Goal: Task Accomplishment & Management: Use online tool/utility

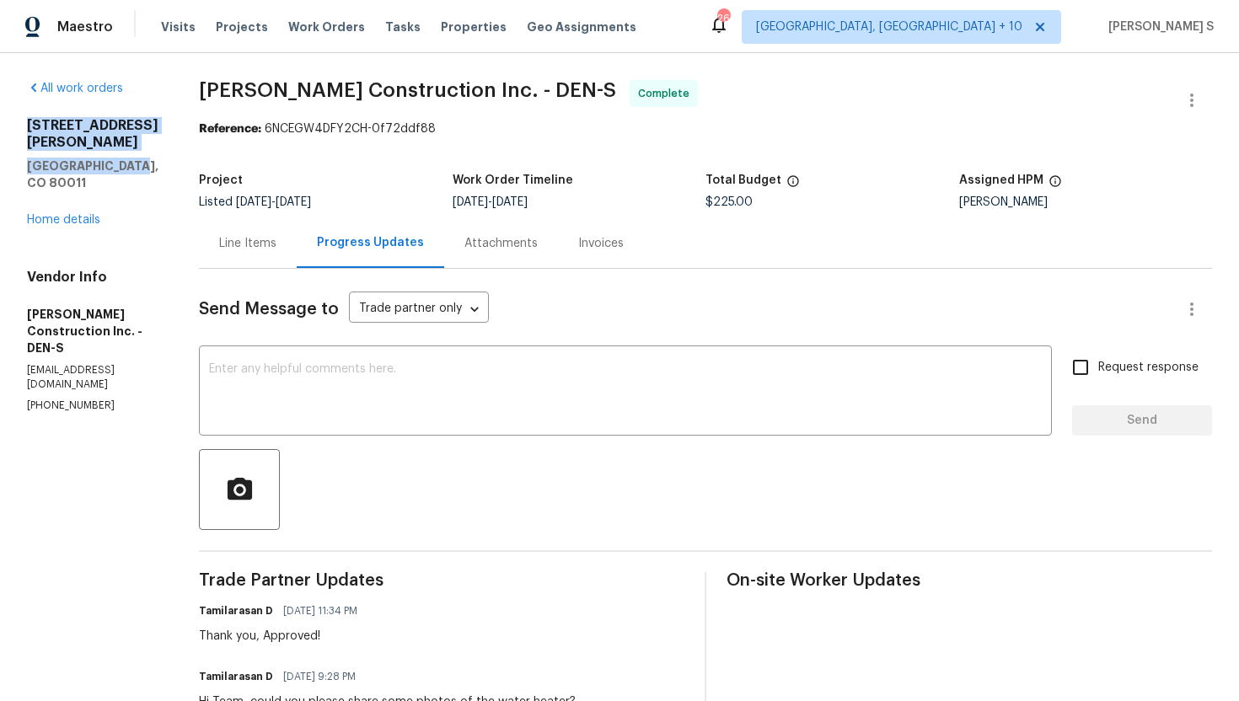
drag, startPoint x: 147, startPoint y: 147, endPoint x: 19, endPoint y: 129, distance: 129.3
copy div "[STREET_ADDRESS][PERSON_NAME]"
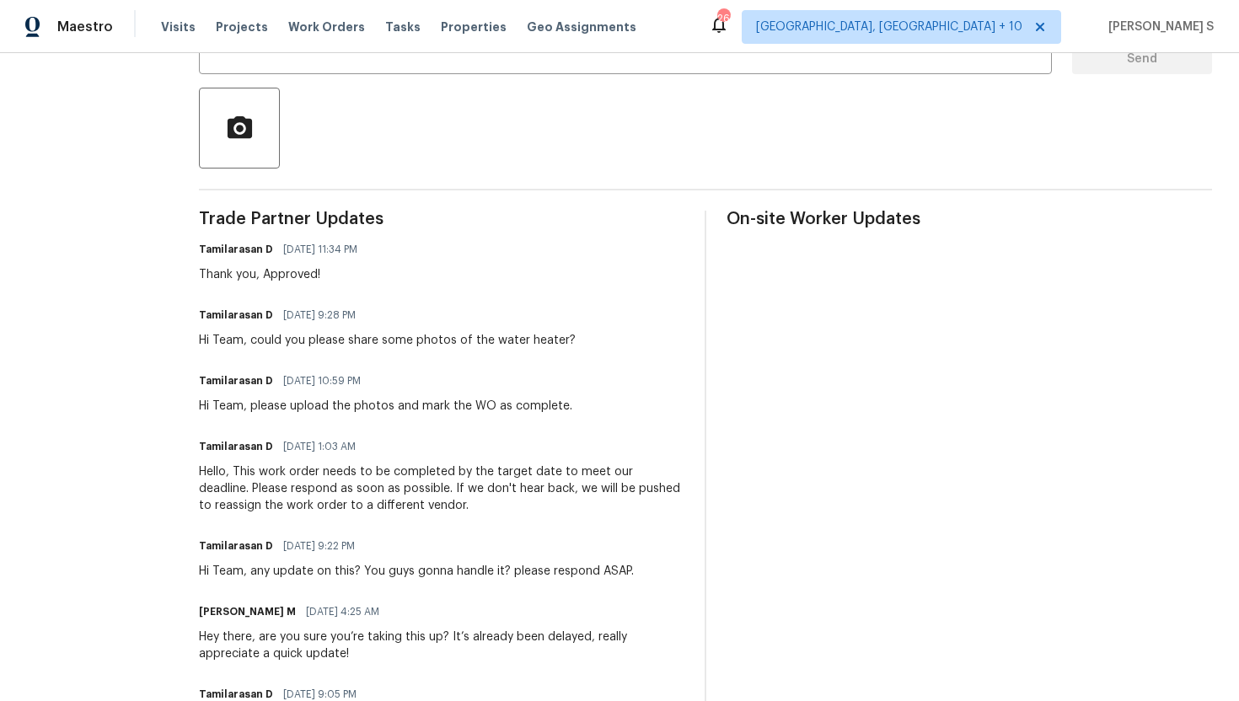
scroll to position [344, 0]
